Goal: Task Accomplishment & Management: Manage account settings

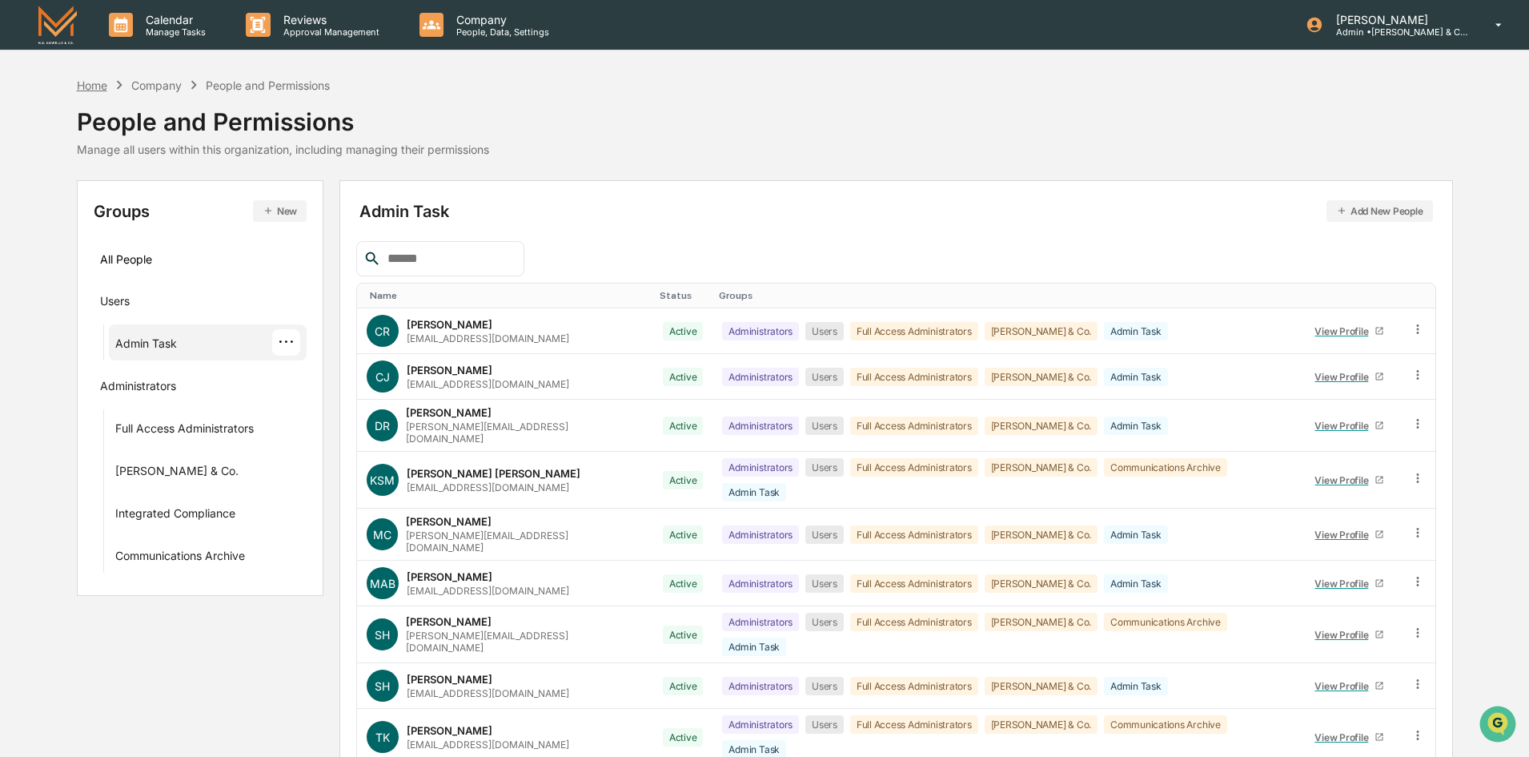
click at [97, 84] on div "Home" at bounding box center [92, 85] width 30 height 14
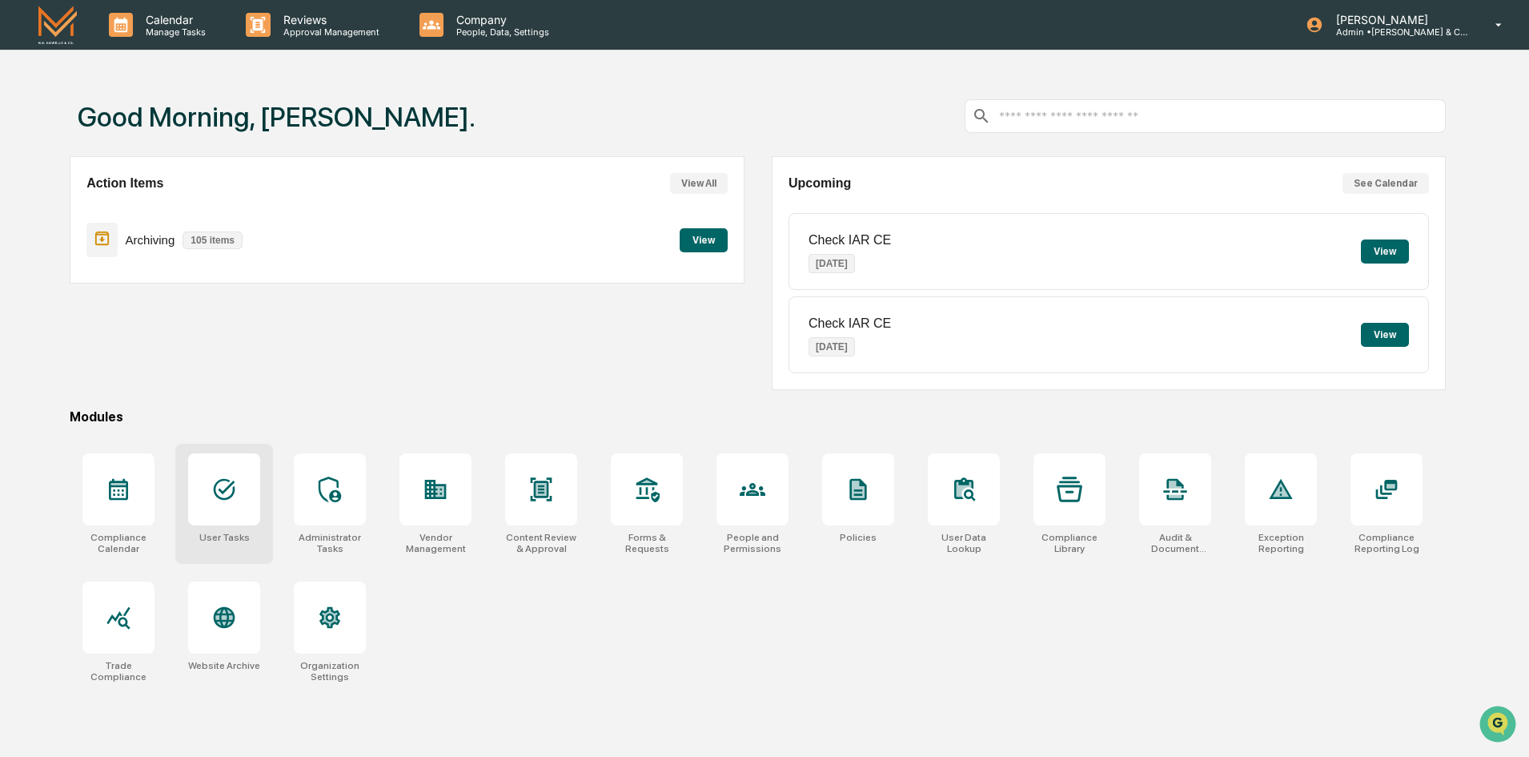
click at [232, 505] on div at bounding box center [224, 489] width 72 height 72
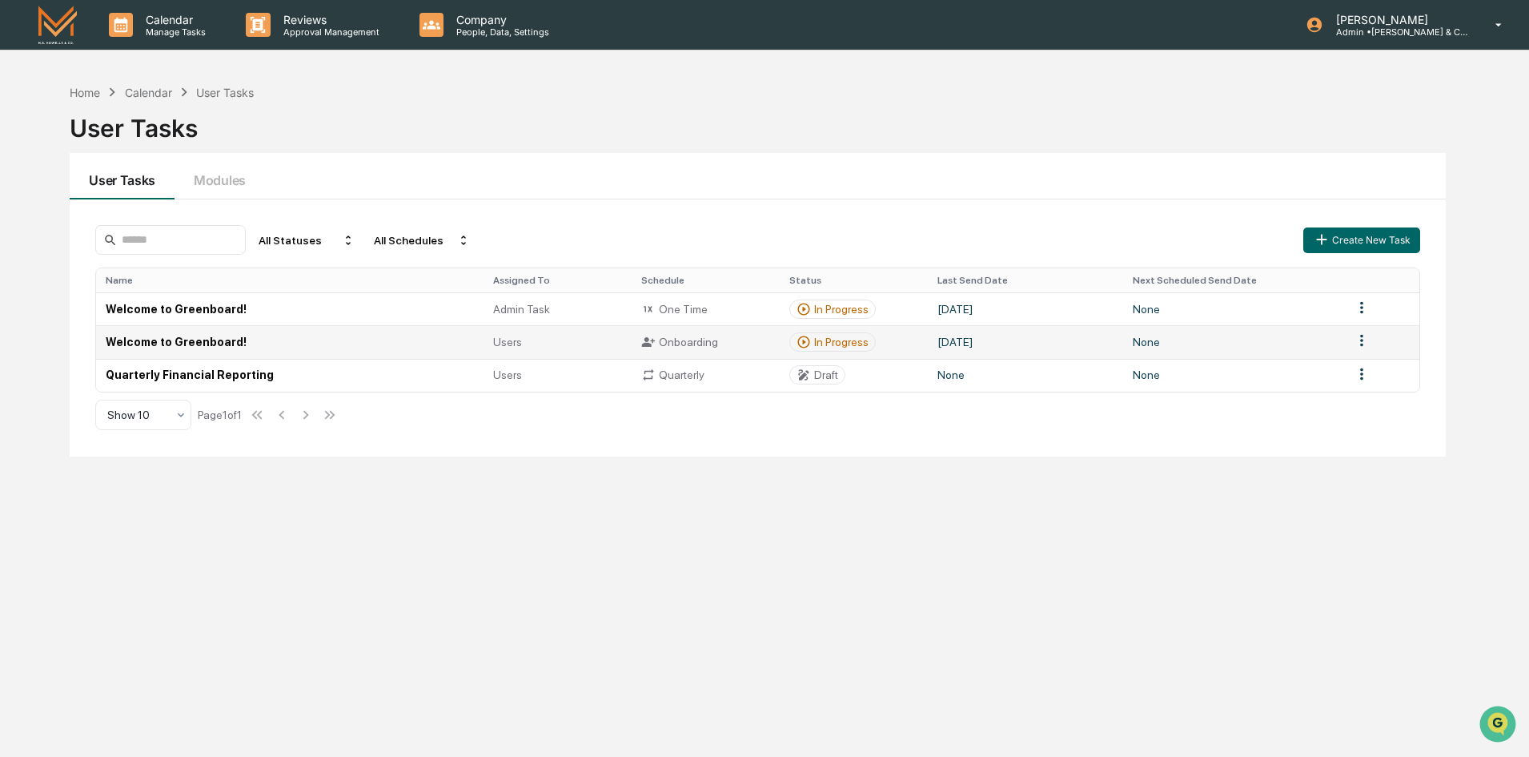
click at [179, 346] on td "Welcome to Greenboard!" at bounding box center [289, 341] width 387 height 33
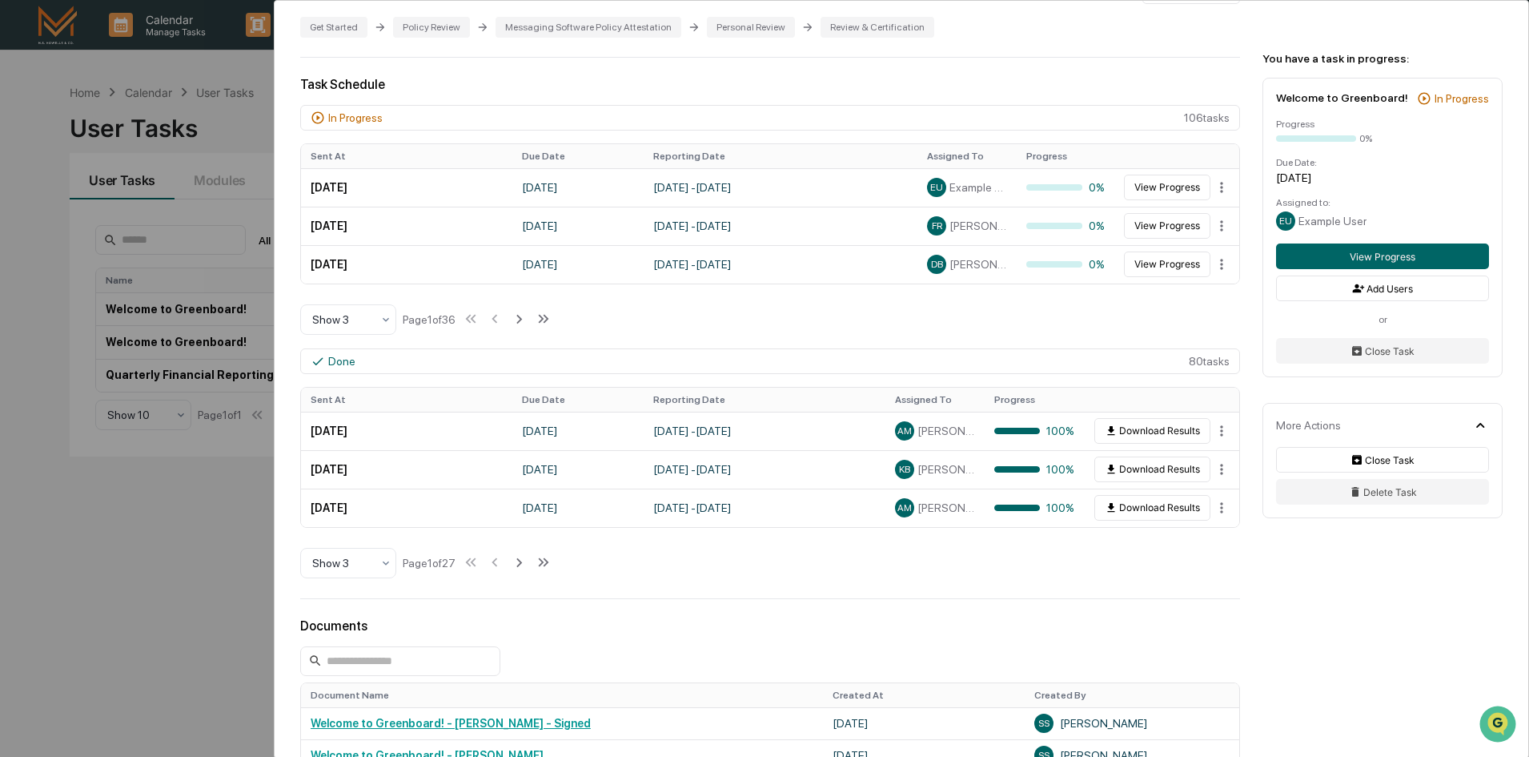
scroll to position [400, 0]
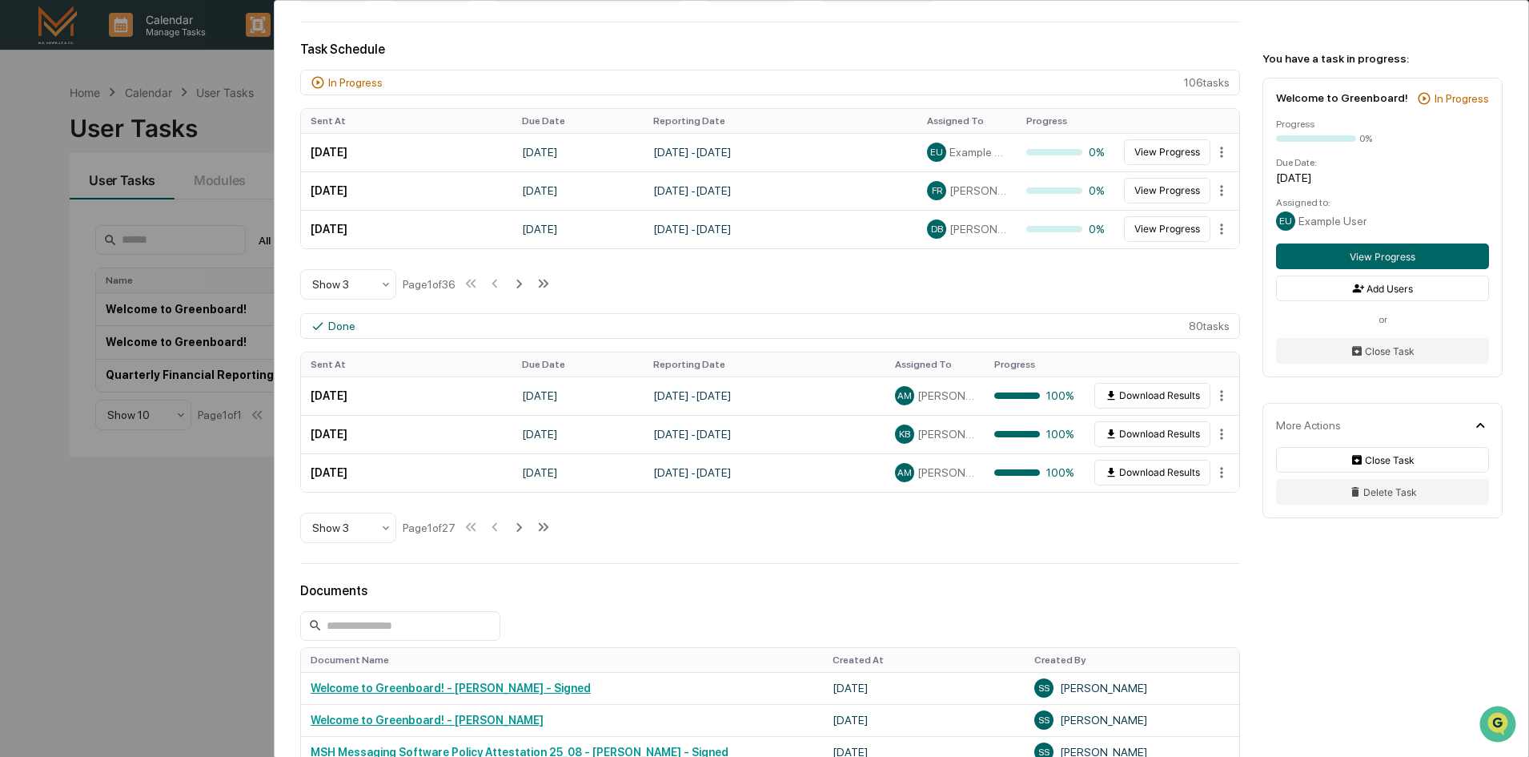
click at [335, 363] on th "Sent At" at bounding box center [406, 364] width 211 height 24
click at [383, 526] on icon at bounding box center [386, 527] width 6 height 4
click at [362, 632] on div "Show 10" at bounding box center [348, 630] width 94 height 32
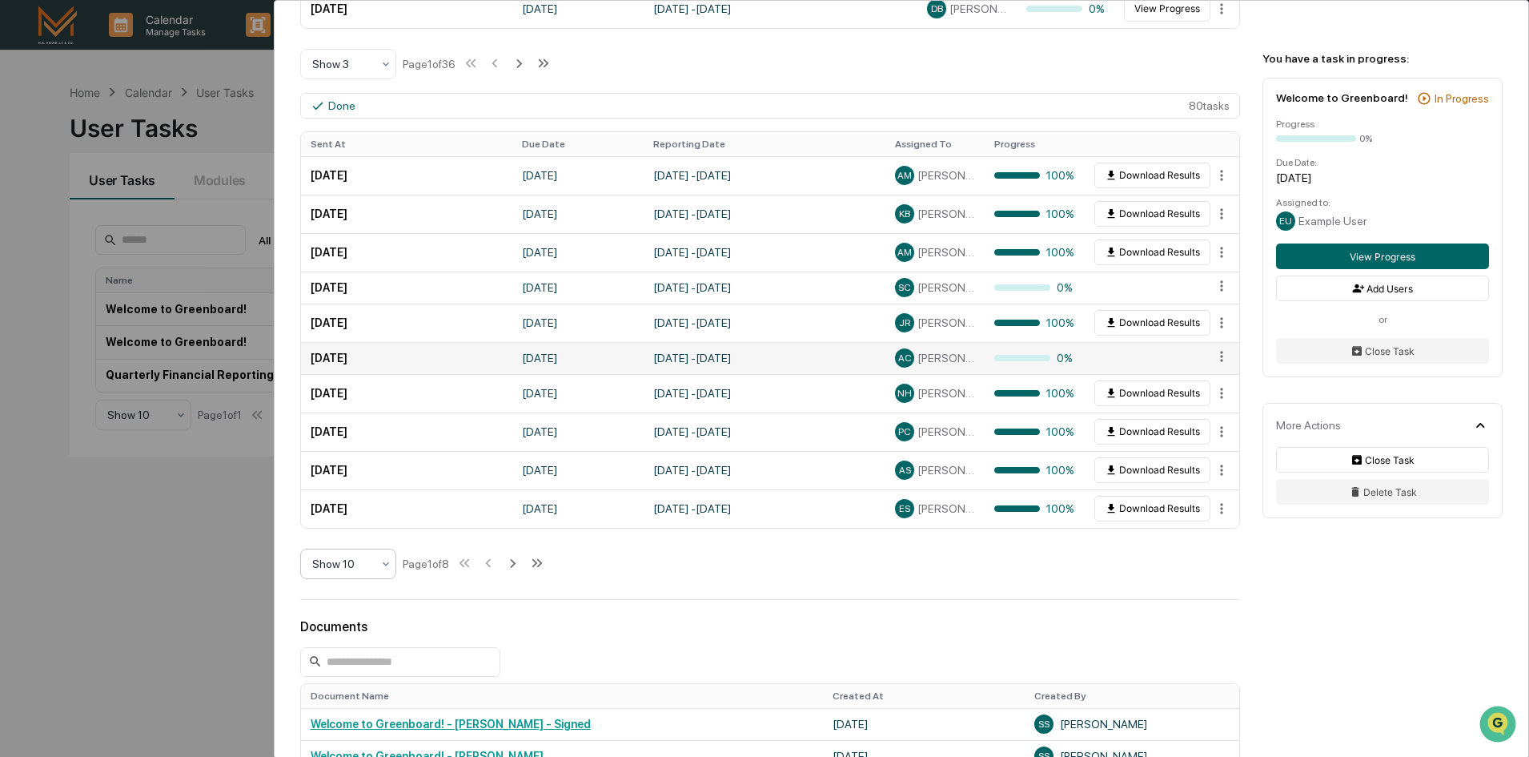
scroll to position [640, 0]
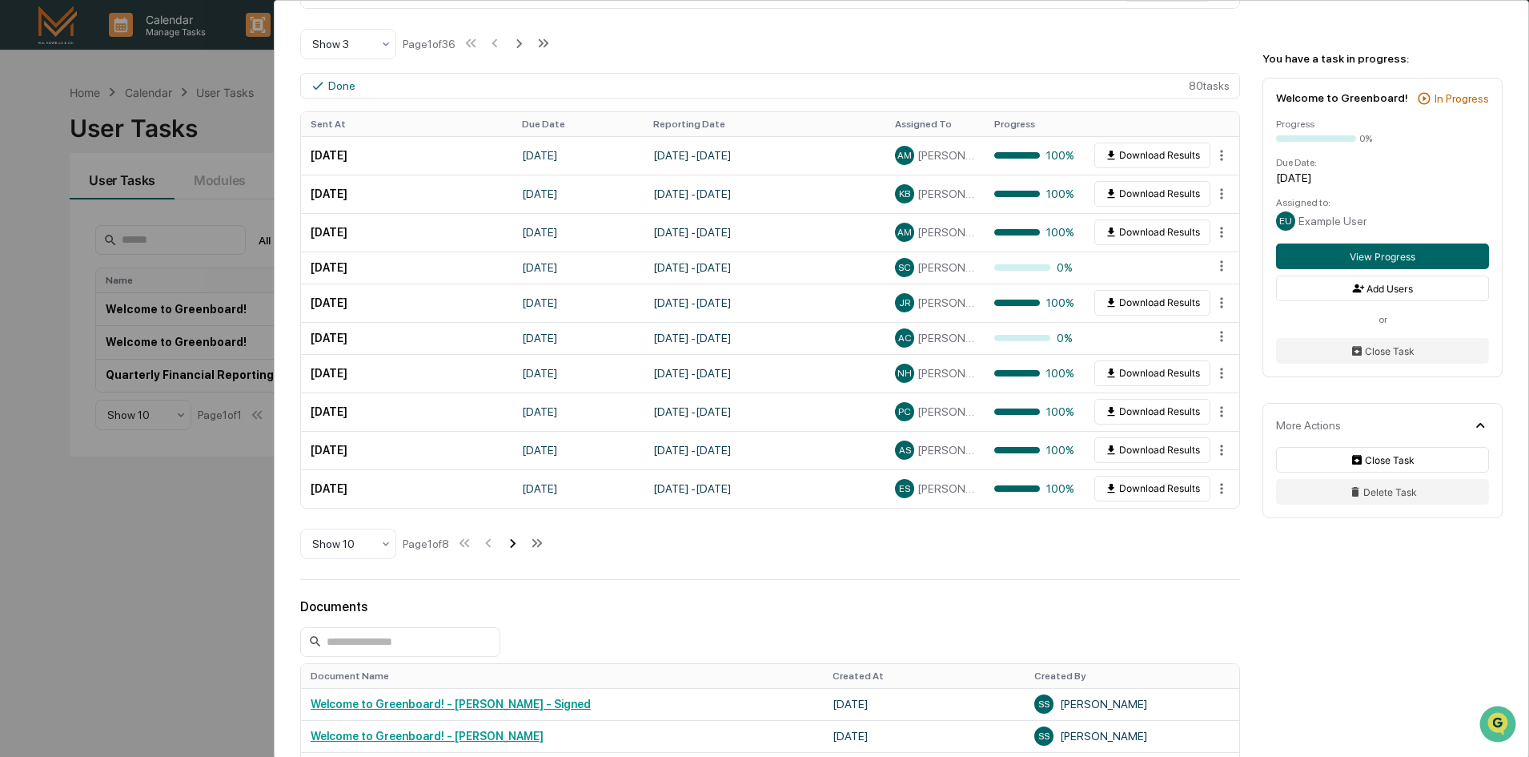
click at [516, 544] on icon at bounding box center [513, 543] width 6 height 9
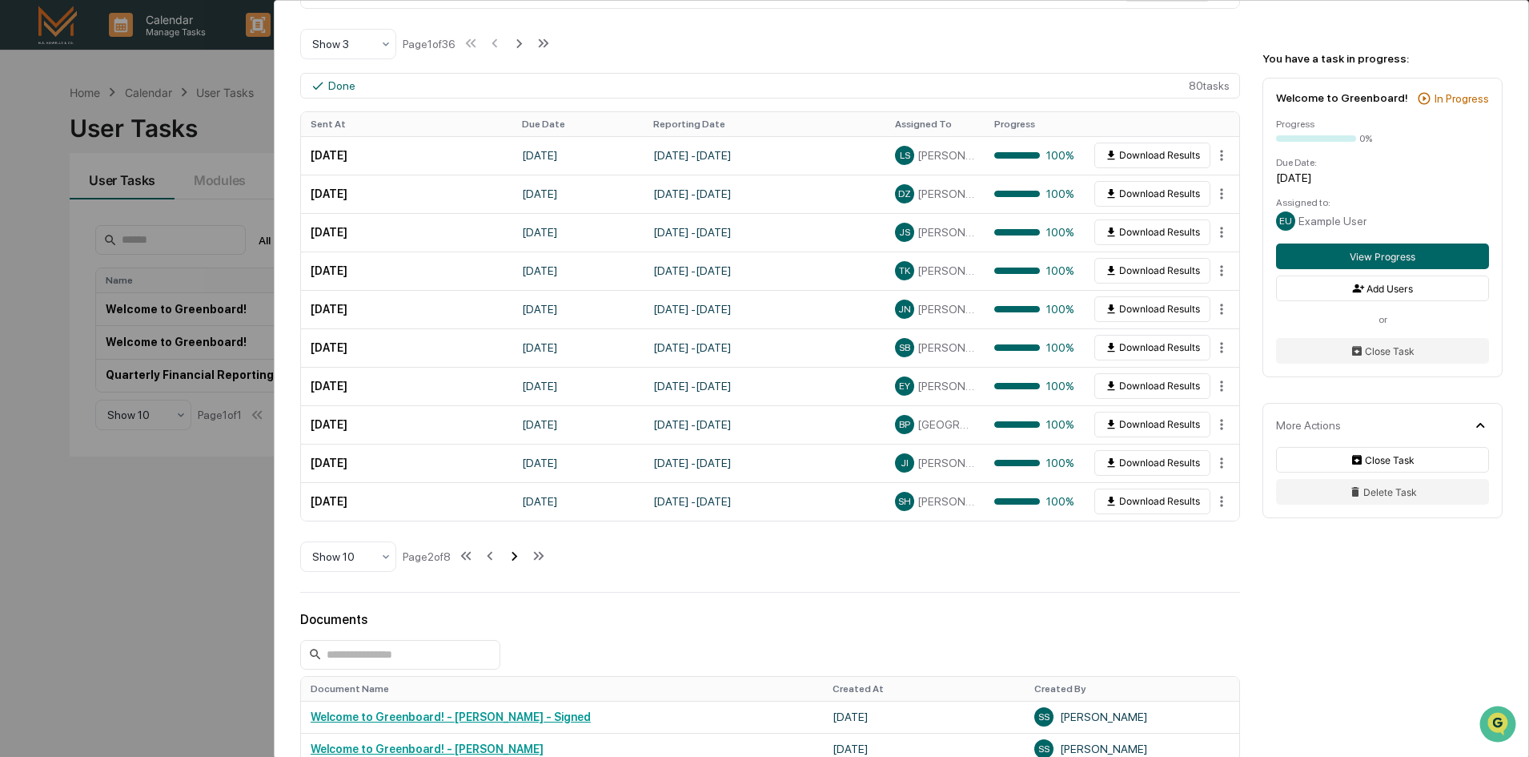
click at [518, 557] on icon at bounding box center [514, 556] width 18 height 18
click at [520, 552] on icon at bounding box center [514, 556] width 18 height 18
click at [520, 552] on icon at bounding box center [516, 556] width 18 height 18
click at [520, 552] on icon at bounding box center [515, 556] width 18 height 18
click at [468, 556] on icon at bounding box center [467, 556] width 18 height 18
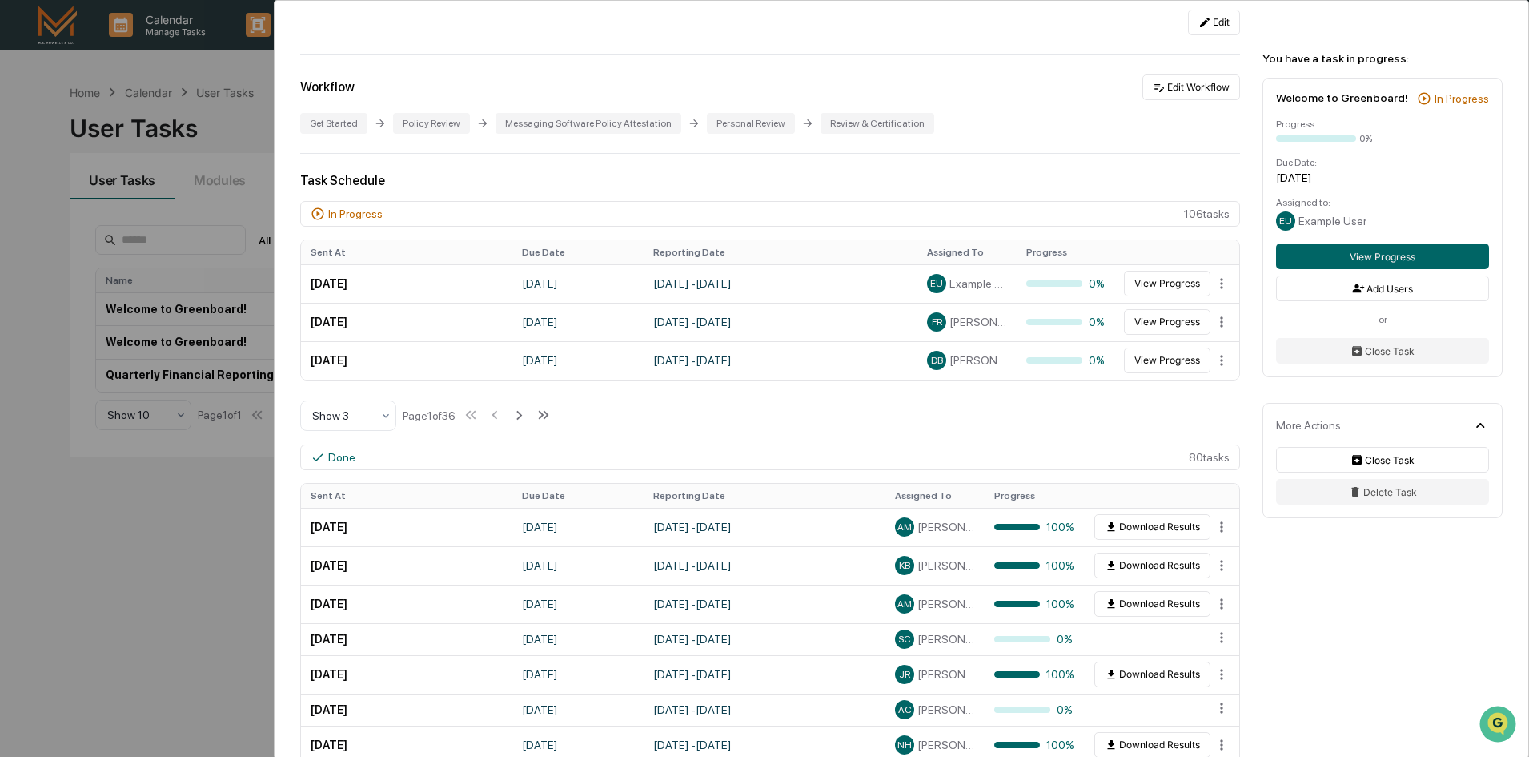
scroll to position [160, 0]
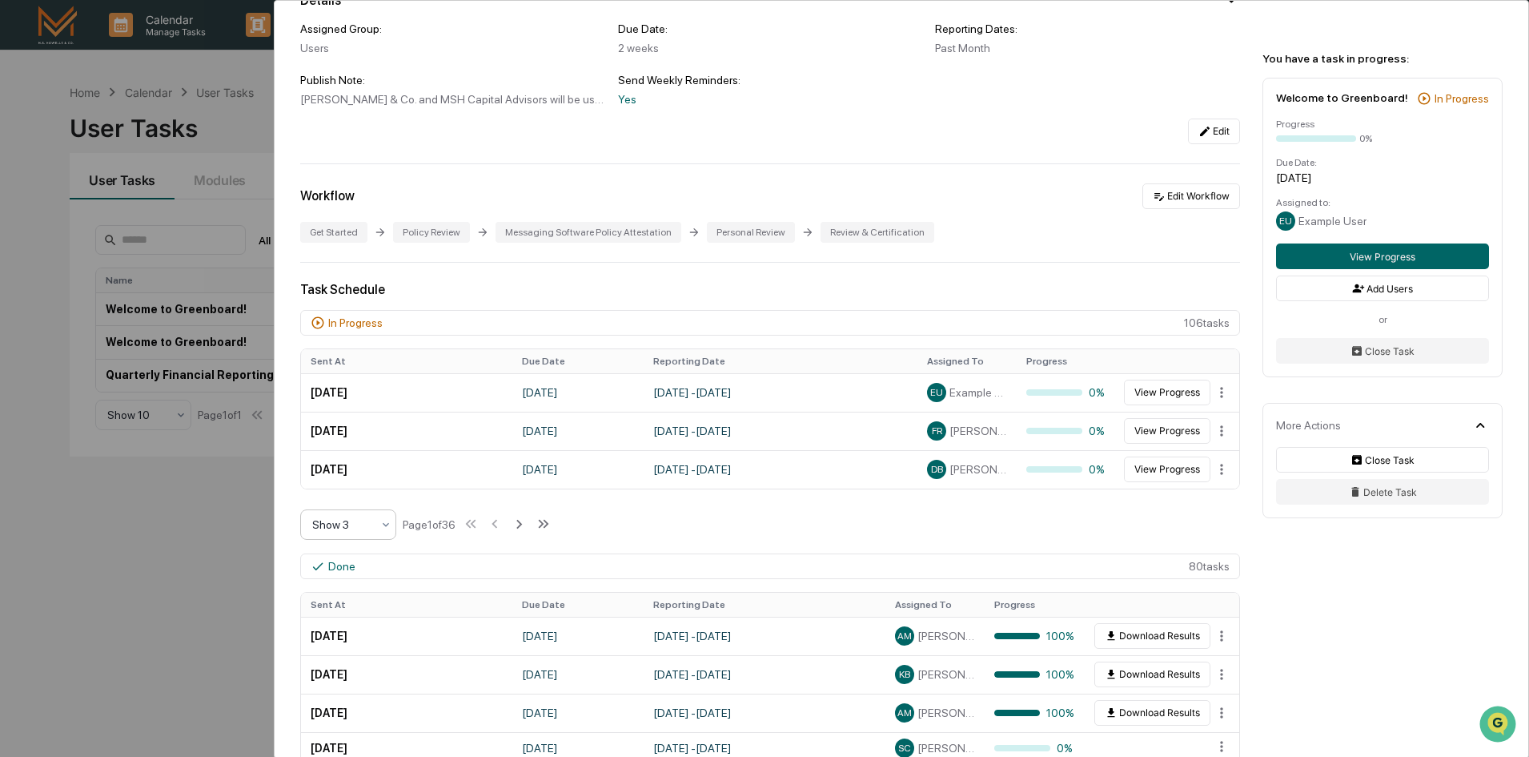
click at [383, 529] on icon at bounding box center [385, 524] width 13 height 13
click at [366, 624] on div "Show 10" at bounding box center [348, 627] width 94 height 32
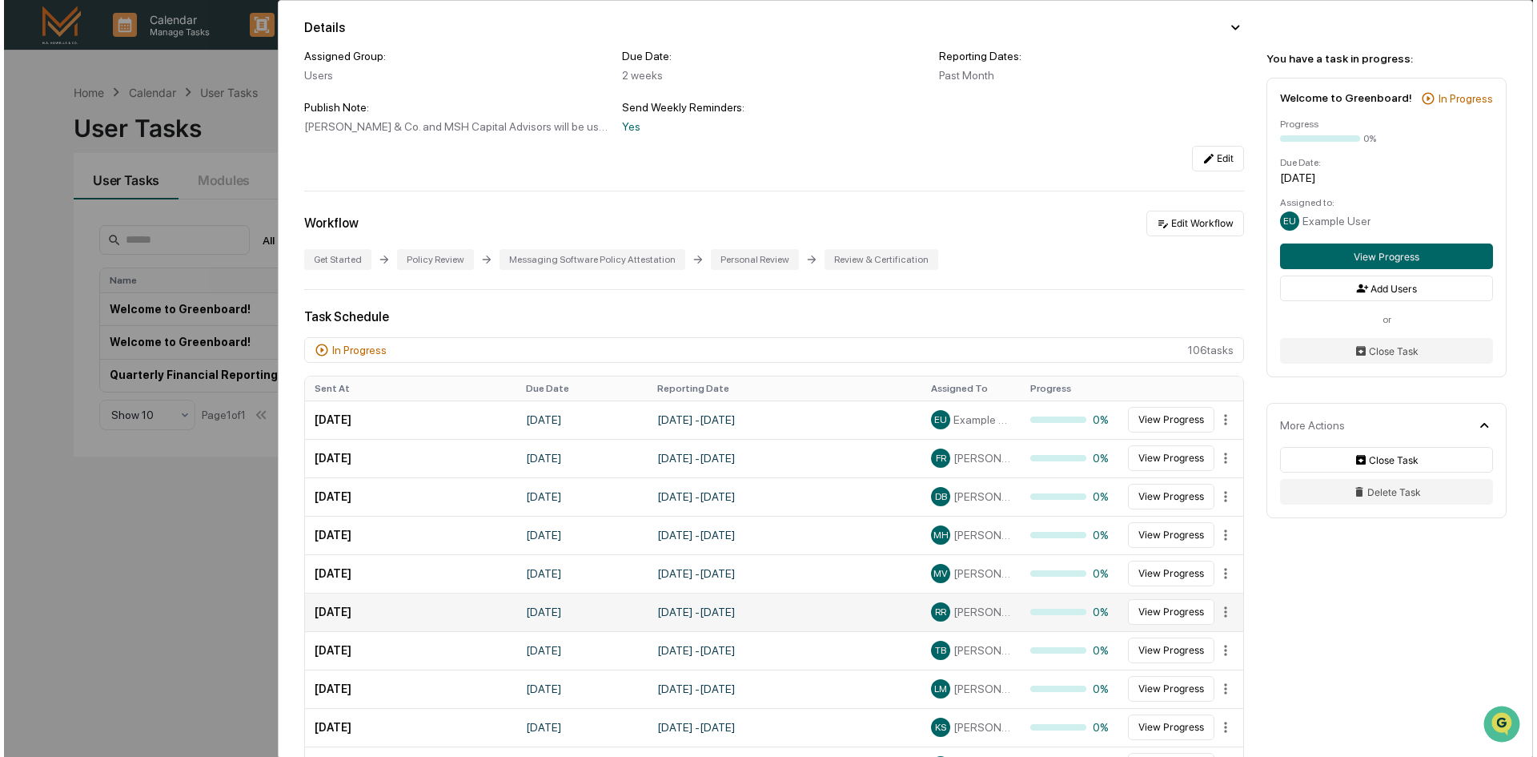
scroll to position [0, 0]
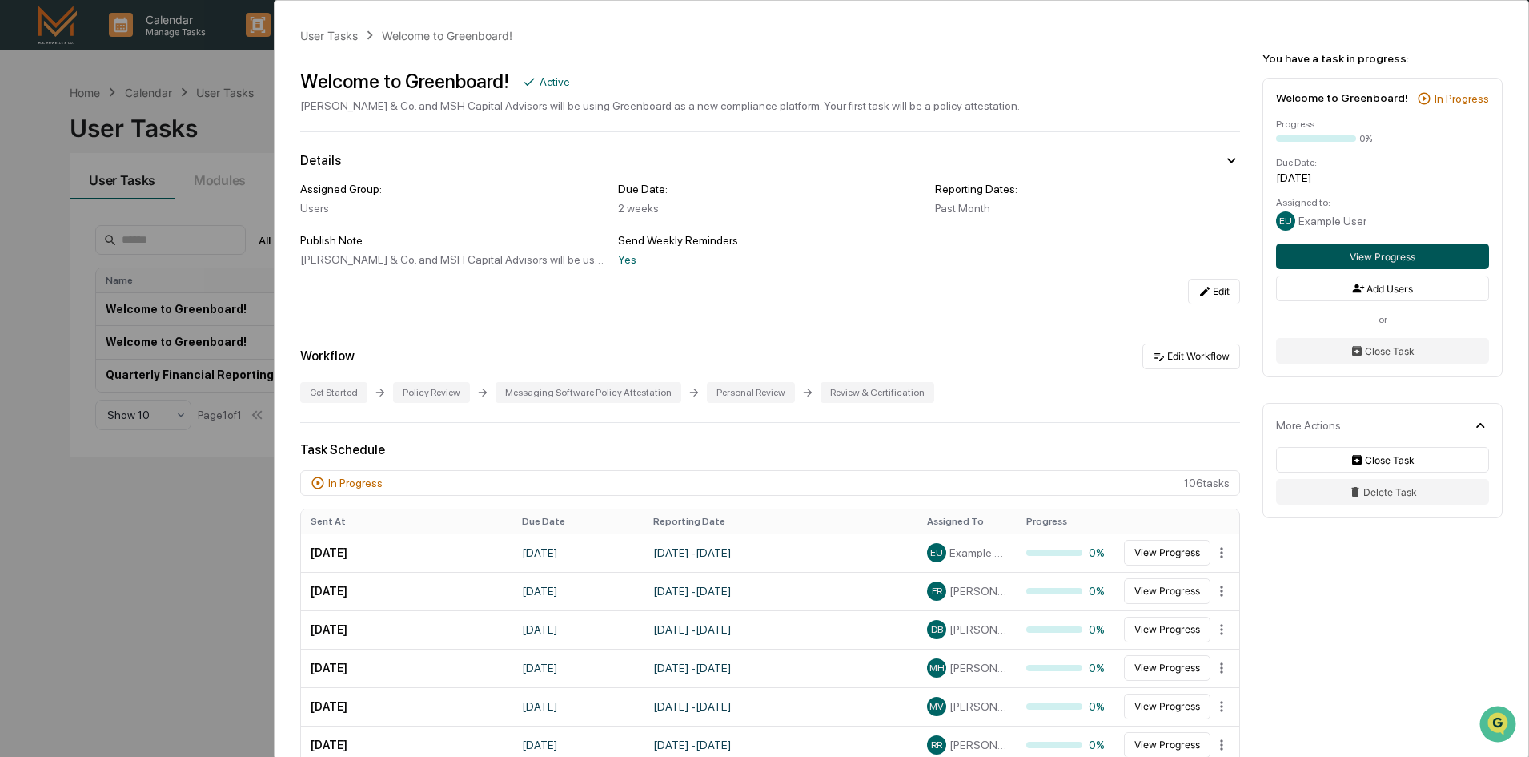
click at [1403, 253] on button "View Progress" at bounding box center [1382, 256] width 213 height 26
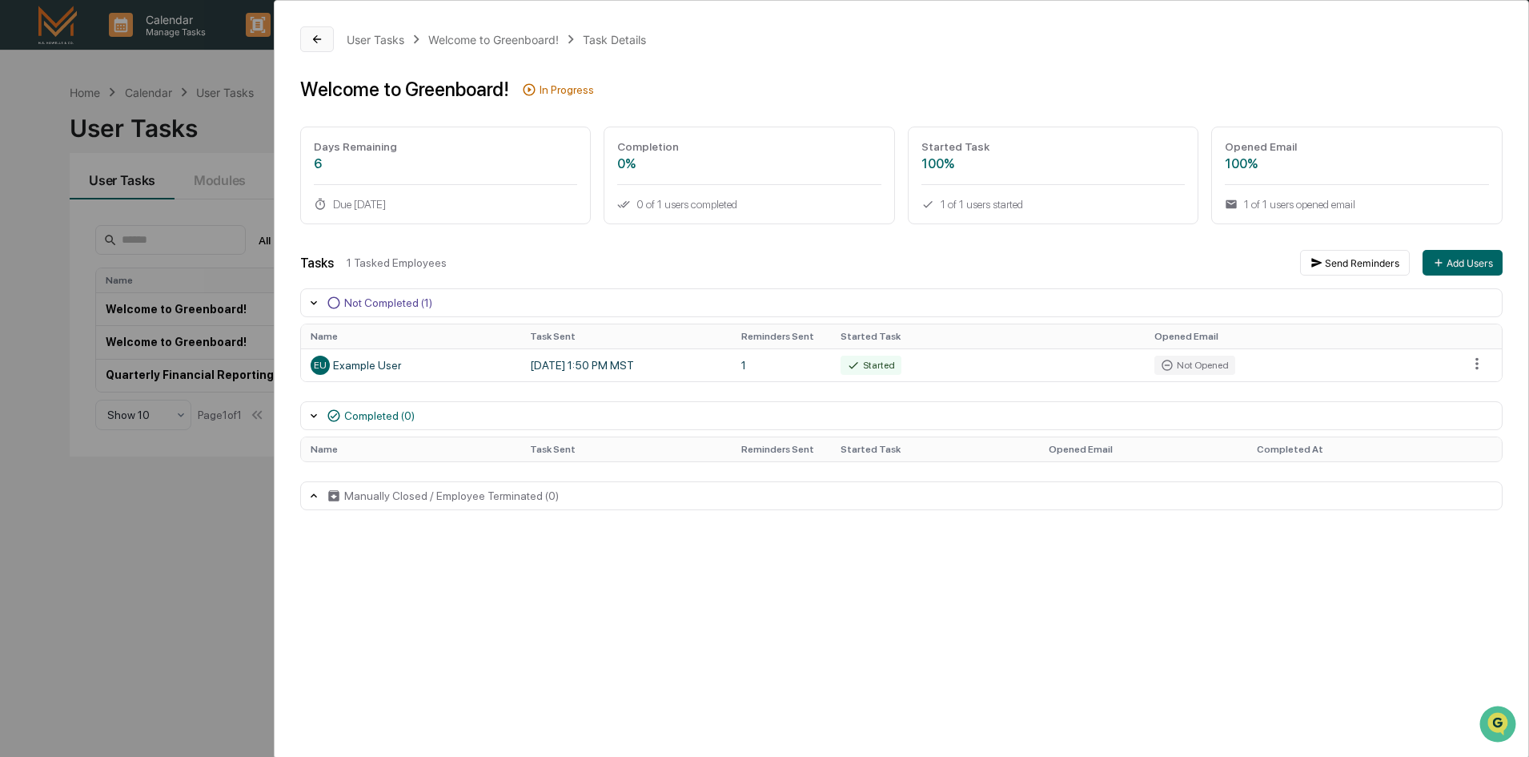
click at [313, 41] on icon at bounding box center [317, 39] width 13 height 13
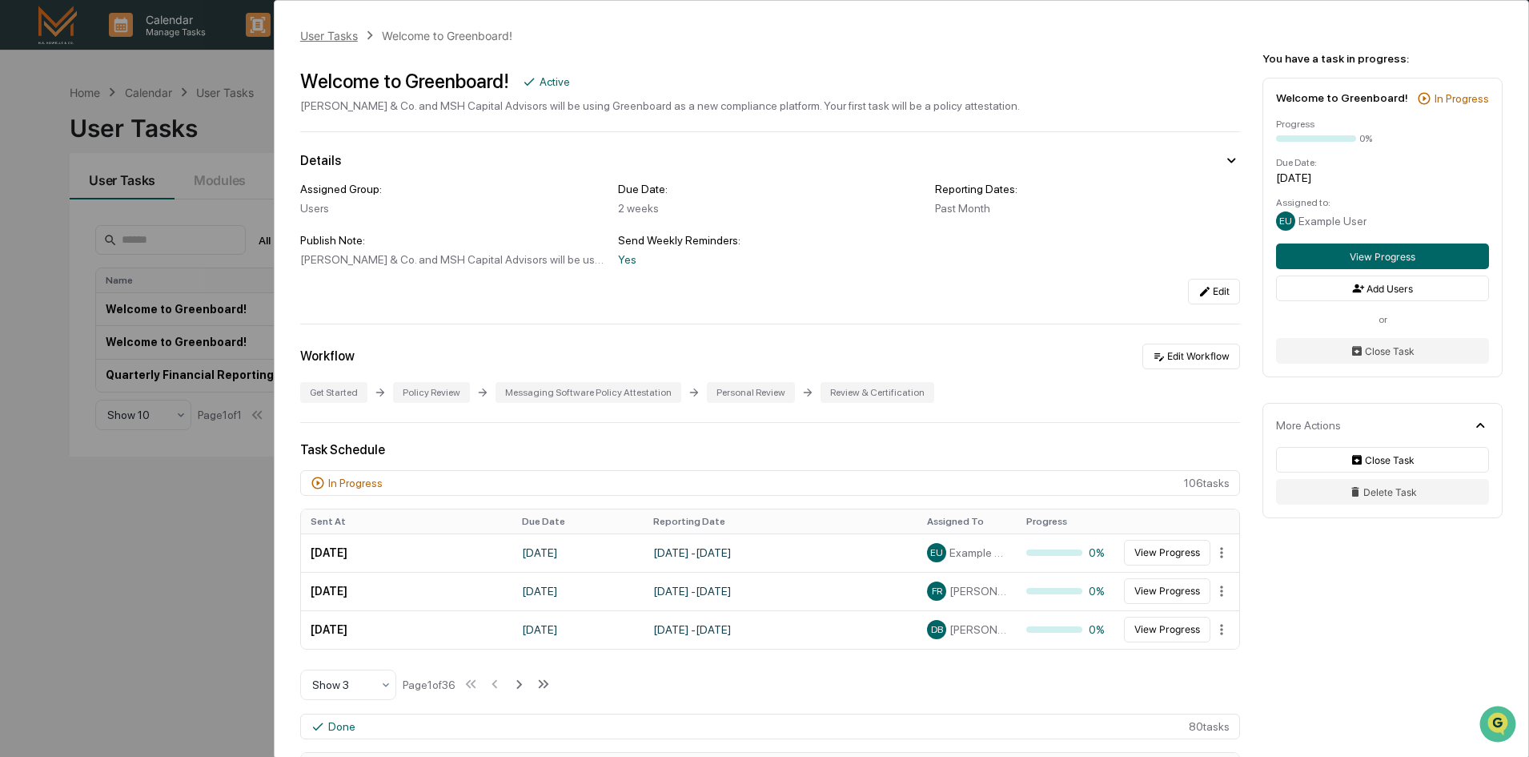
click at [315, 38] on div "User Tasks" at bounding box center [329, 36] width 58 height 14
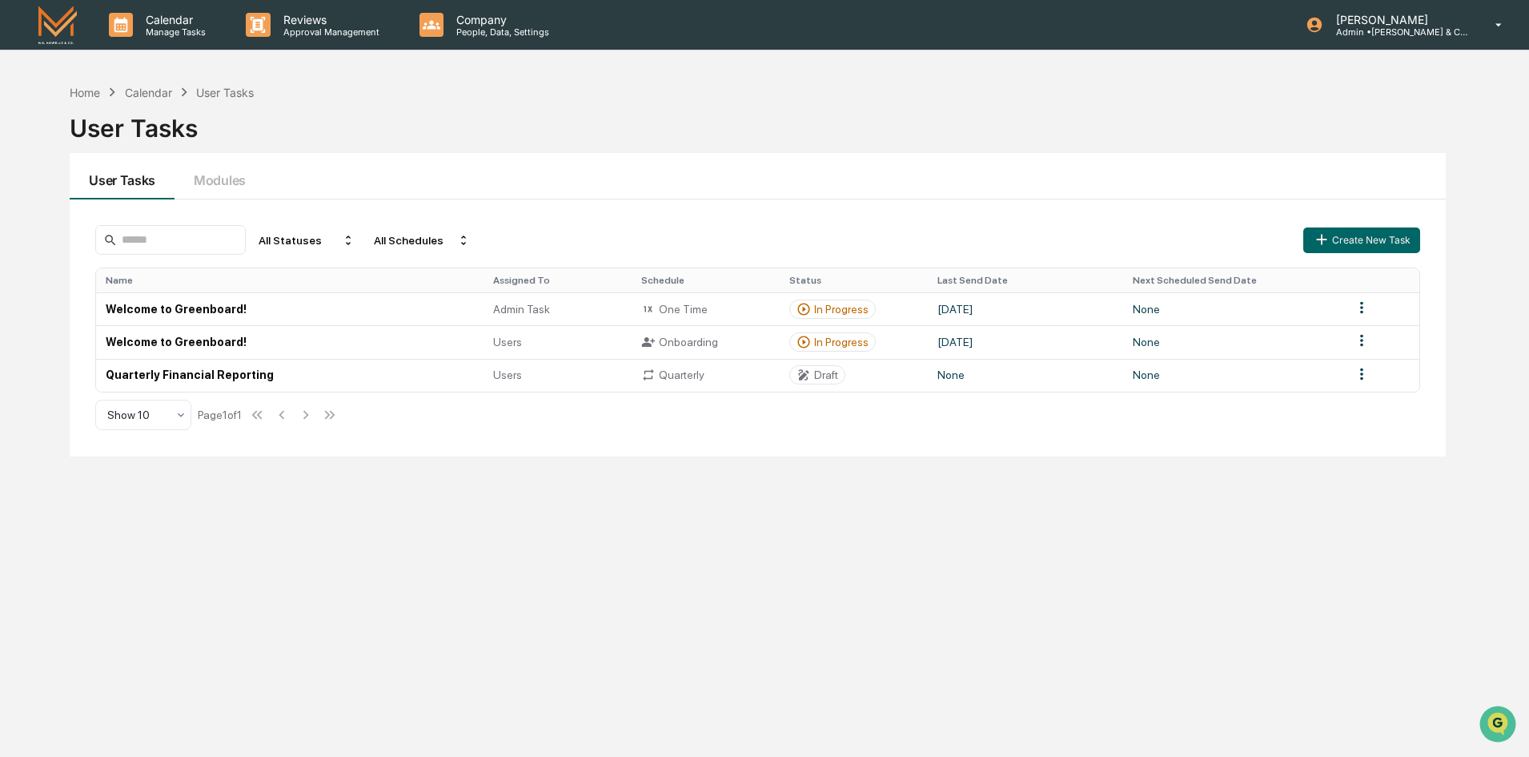
click at [398, 106] on div "User Tasks" at bounding box center [758, 122] width 1376 height 42
click at [1364, 22] on p "[PERSON_NAME]" at bounding box center [1397, 20] width 149 height 14
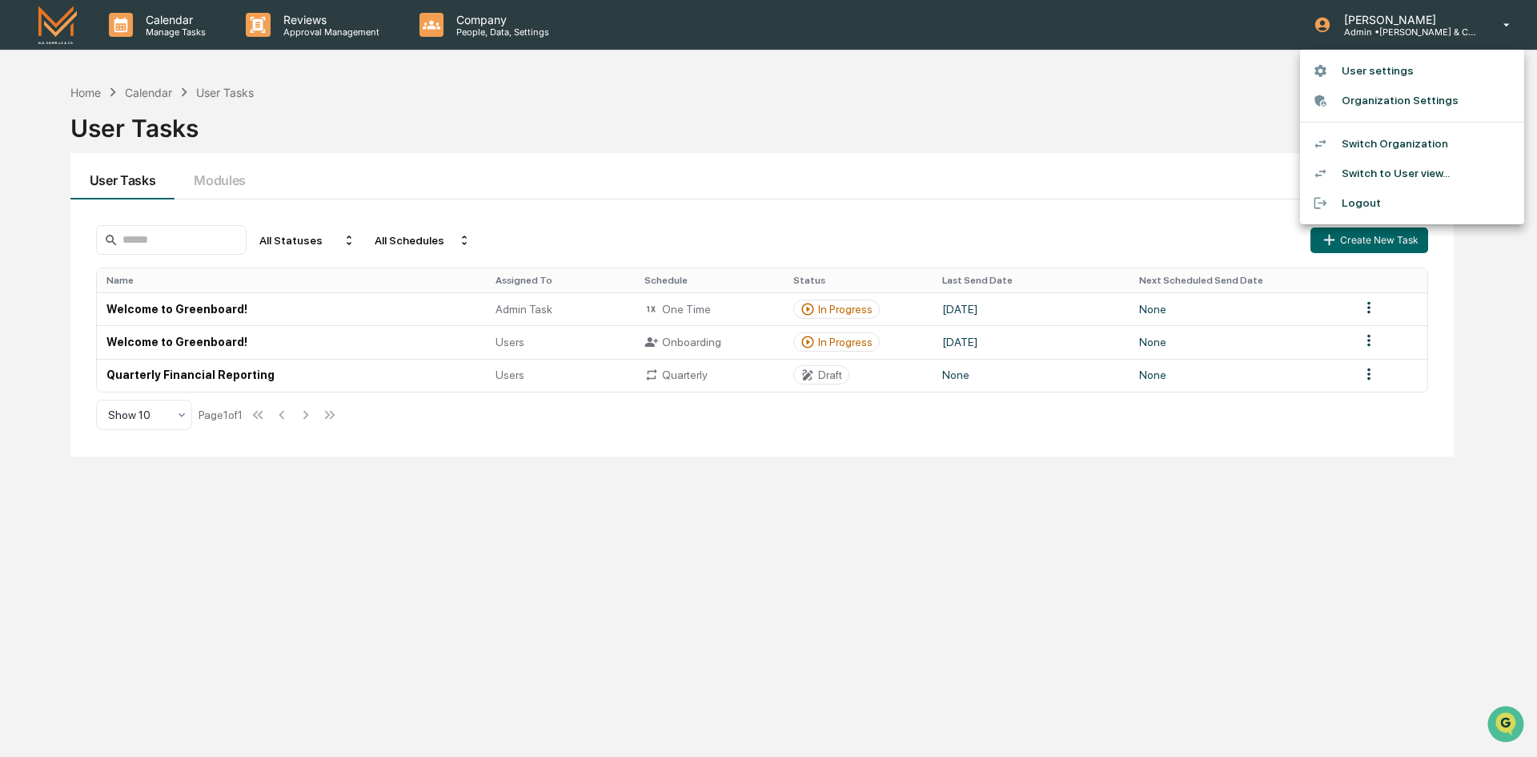
click at [1407, 140] on li "Switch Organization" at bounding box center [1412, 144] width 224 height 30
